Goal: Task Accomplishment & Management: Manage account settings

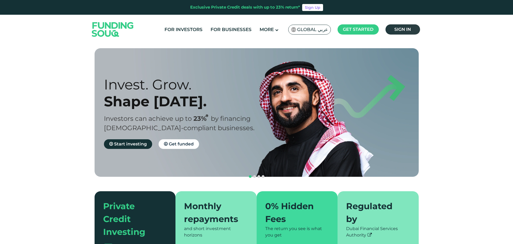
click at [401, 29] on span "Sign in" at bounding box center [402, 29] width 17 height 5
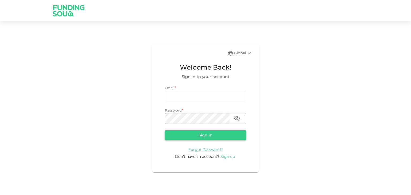
type input "gramesh79@gmail.com"
click at [198, 134] on button "Sign in" at bounding box center [205, 135] width 81 height 10
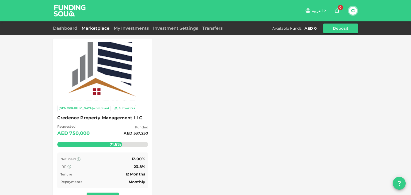
click at [89, 116] on span "Credence Property Management LLC" at bounding box center [102, 117] width 91 height 7
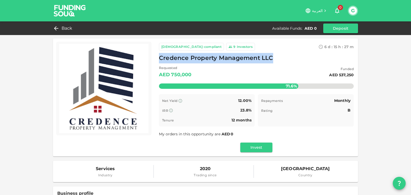
drag, startPoint x: 168, startPoint y: 58, endPoint x: 274, endPoint y: 55, distance: 105.5
click at [274, 55] on div "Credence Property Management LLC" at bounding box center [256, 58] width 195 height 10
copy span "Credence Property Management LLC"
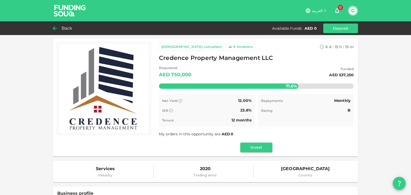
click at [61, 27] on div "Back" at bounding box center [64, 28] width 22 height 7
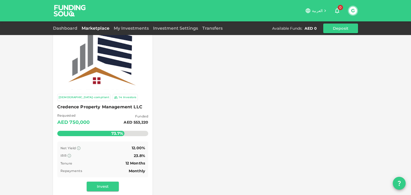
scroll to position [21, 0]
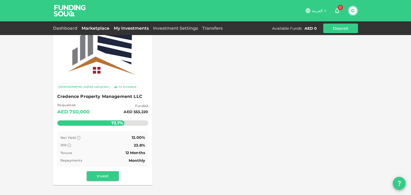
drag, startPoint x: 120, startPoint y: 28, endPoint x: 123, endPoint y: 29, distance: 3.1
click at [120, 28] on link "My Investments" at bounding box center [131, 28] width 39 height 5
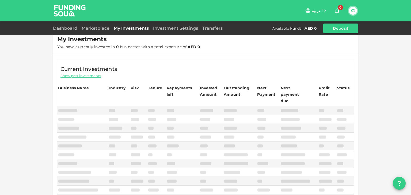
scroll to position [3, 0]
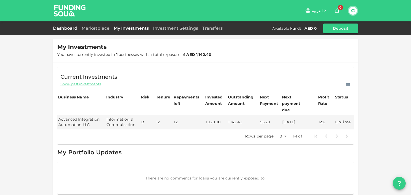
click at [61, 30] on link "Dashboard" at bounding box center [66, 28] width 27 height 5
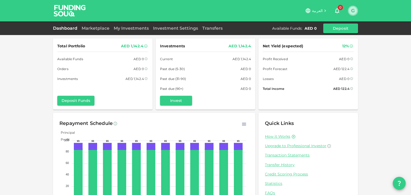
click at [354, 11] on button "G" at bounding box center [353, 11] width 8 height 8
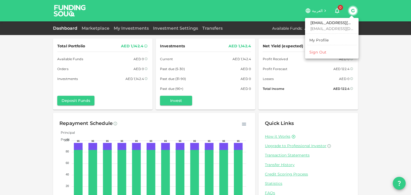
click at [324, 53] on div "Sign Out" at bounding box center [317, 52] width 17 height 5
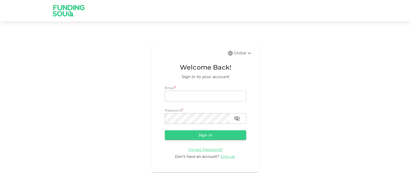
type input "[EMAIL_ADDRESS][DOMAIN_NAME]"
